Goal: Information Seeking & Learning: Learn about a topic

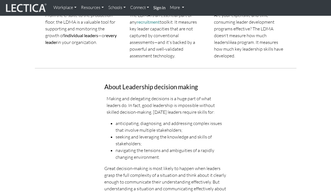
scroll to position [140, 0]
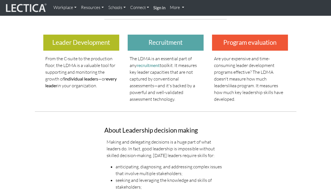
click at [106, 42] on h3 "Leader Development" at bounding box center [81, 43] width 76 height 16
click at [133, 128] on h3 "About Leadership decision making" at bounding box center [165, 130] width 122 height 7
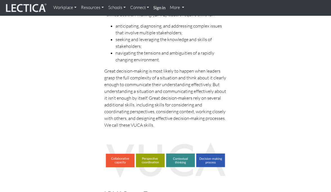
scroll to position [281, 0]
click at [124, 159] on img at bounding box center [165, 159] width 122 height 35
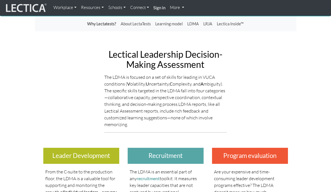
scroll to position [0, 0]
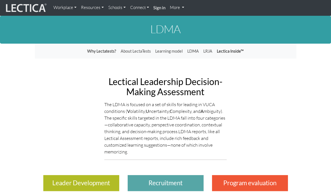
click at [223, 51] on link "Lectica Inside™" at bounding box center [230, 51] width 31 height 11
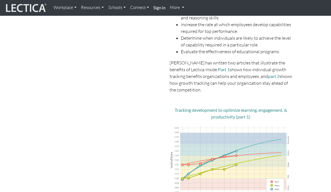
scroll to position [140, 0]
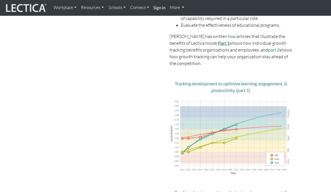
click at [218, 44] on link "Part 1" at bounding box center [224, 42] width 12 height 5
click at [268, 48] on link "part 2" at bounding box center [274, 49] width 12 height 5
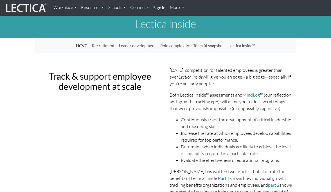
scroll to position [0, 0]
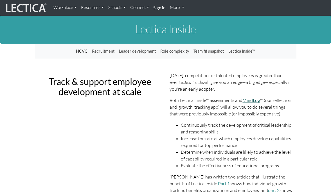
click at [258, 97] on link "MindLog" at bounding box center [250, 99] width 17 height 5
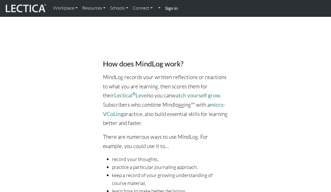
scroll to position [421, 0]
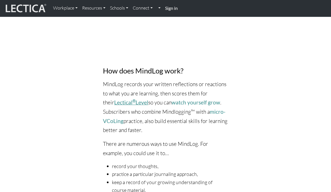
click at [115, 99] on link "Lectical ® Level" at bounding box center [131, 102] width 34 height 6
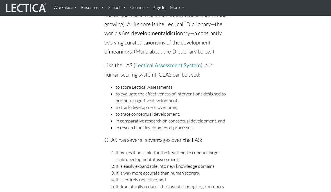
scroll to position [337, 0]
click at [149, 68] on link "Lectical Assessment System" at bounding box center [167, 65] width 65 height 6
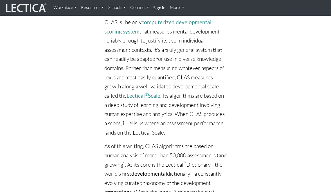
scroll to position [197, 0]
click at [154, 99] on link "Lectical ® Scale" at bounding box center [143, 95] width 34 height 6
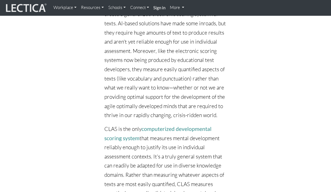
scroll to position [84, 0]
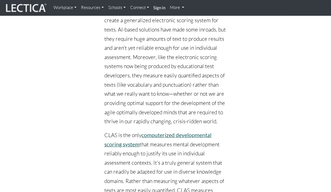
click at [179, 146] on link "computerized developmental scoring system" at bounding box center [157, 139] width 107 height 16
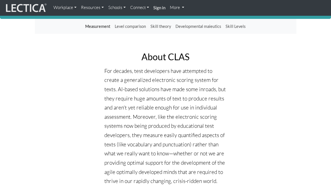
scroll to position [0, 0]
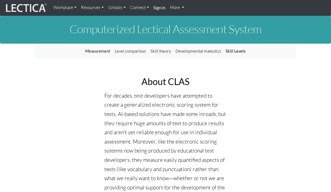
click at [237, 52] on link "Skill Levels" at bounding box center [235, 51] width 24 height 11
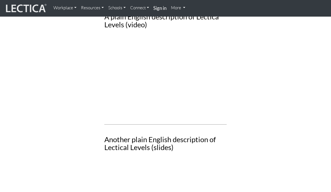
scroll to position [787, 0]
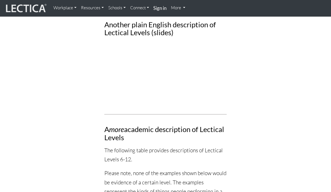
scroll to position [843, 0]
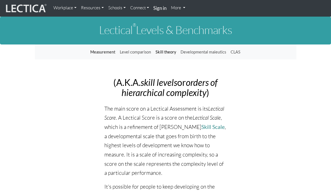
click at [172, 52] on link "Skill theory" at bounding box center [165, 52] width 25 height 11
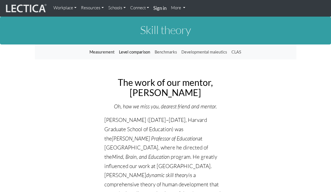
click at [135, 54] on link "Level comparison" at bounding box center [135, 52] width 36 height 11
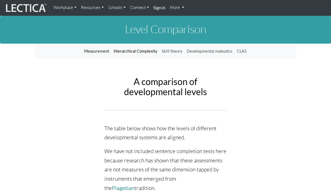
click at [135, 51] on link "Hierarchical Complexity" at bounding box center [136, 51] width 48 height 11
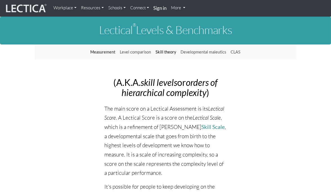
click at [165, 53] on link "Skill theory" at bounding box center [165, 52] width 25 height 11
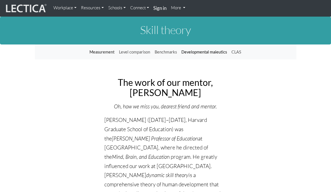
click at [202, 51] on link "Developmental maieutics" at bounding box center [204, 52] width 50 height 11
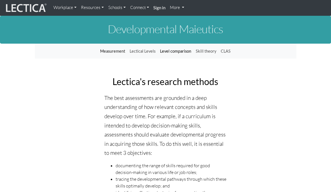
click at [185, 53] on link "Level comparison" at bounding box center [176, 51] width 36 height 11
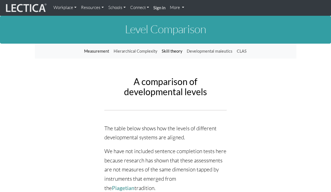
click at [177, 53] on link "Skill theory" at bounding box center [172, 51] width 25 height 11
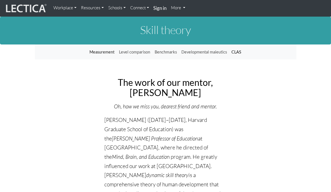
click at [234, 53] on link "CLAS" at bounding box center [236, 52] width 14 height 11
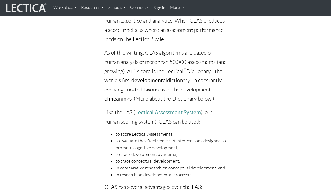
scroll to position [281, 0]
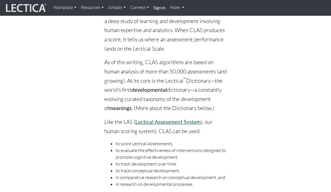
click at [191, 125] on link "Lectical Assessment System" at bounding box center [167, 121] width 65 height 6
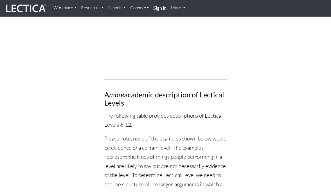
scroll to position [871, 0]
